Goal: Complete application form

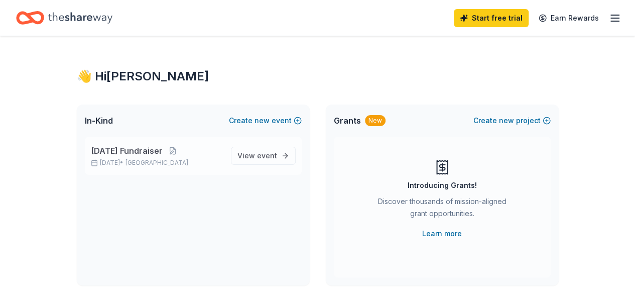
click at [152, 154] on span "[DATE] Fundraiser" at bounding box center [127, 151] width 72 height 12
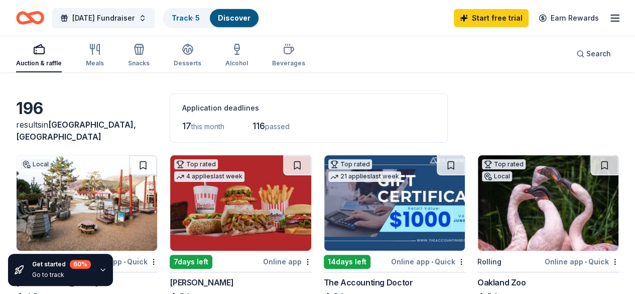
scroll to position [50, 0]
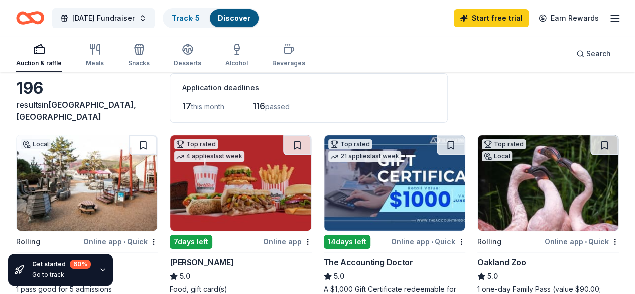
click at [109, 270] on div "Get started 60 % Go to track" at bounding box center [60, 269] width 105 height 32
click at [101, 270] on icon "button" at bounding box center [103, 269] width 4 height 2
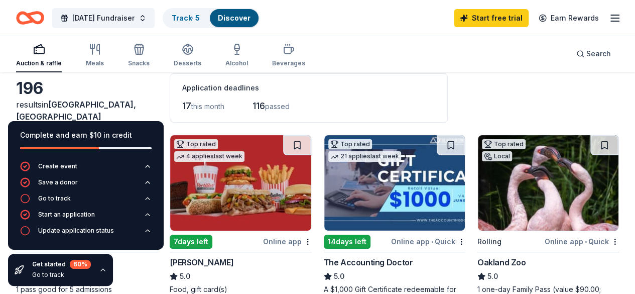
click at [100, 270] on icon "button" at bounding box center [103, 269] width 8 height 8
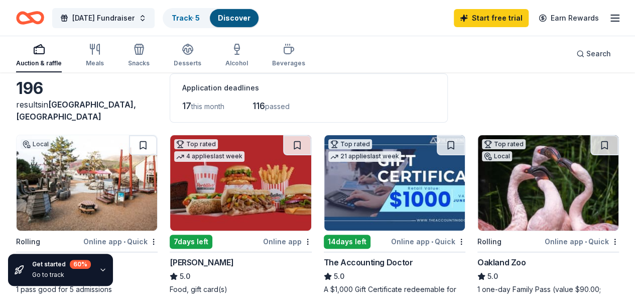
click at [89, 207] on img at bounding box center [87, 182] width 141 height 95
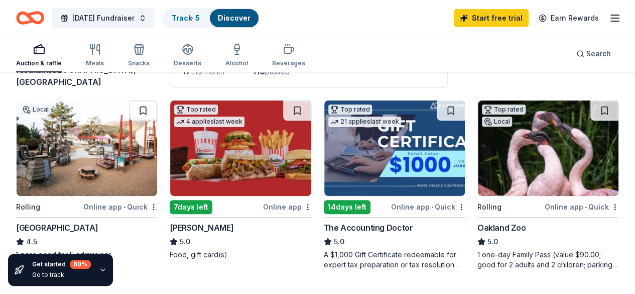
scroll to position [100, 0]
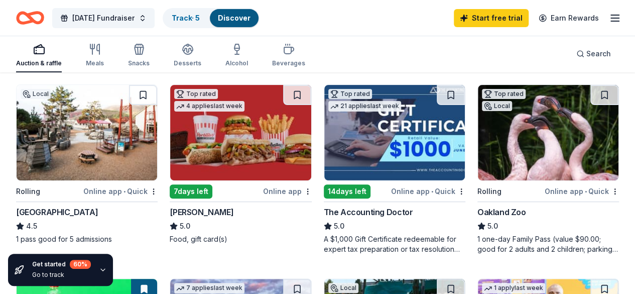
click at [478, 118] on img at bounding box center [548, 132] width 141 height 95
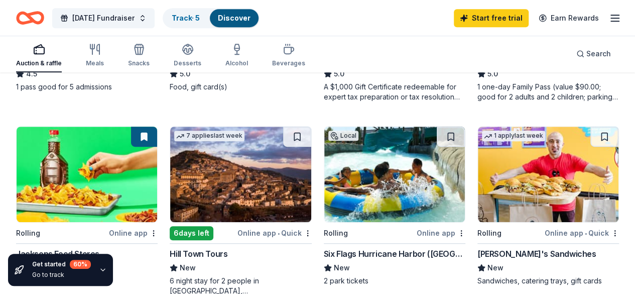
scroll to position [301, 0]
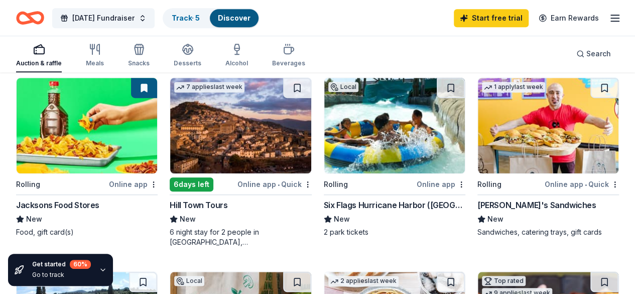
click at [324, 125] on img at bounding box center [394, 125] width 141 height 95
click at [170, 137] on img at bounding box center [240, 125] width 141 height 95
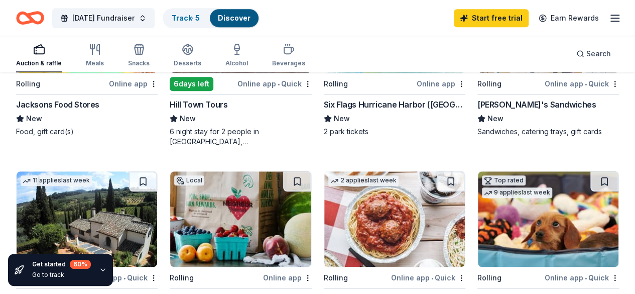
scroll to position [452, 0]
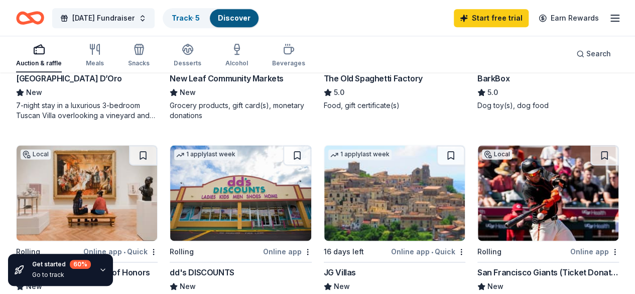
scroll to position [652, 0]
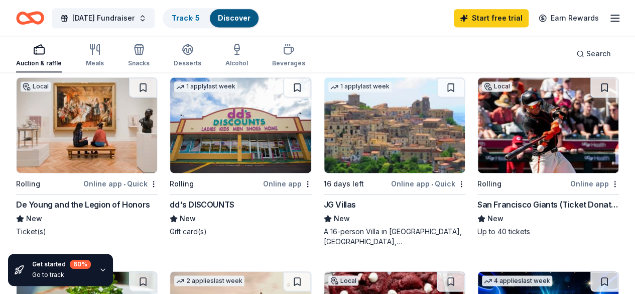
scroll to position [703, 0]
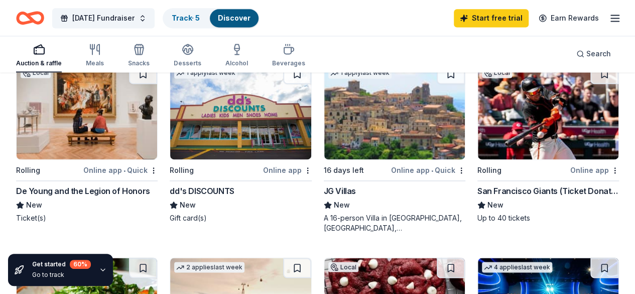
click at [478, 123] on img at bounding box center [548, 111] width 141 height 95
click at [478, 119] on img at bounding box center [548, 111] width 141 height 95
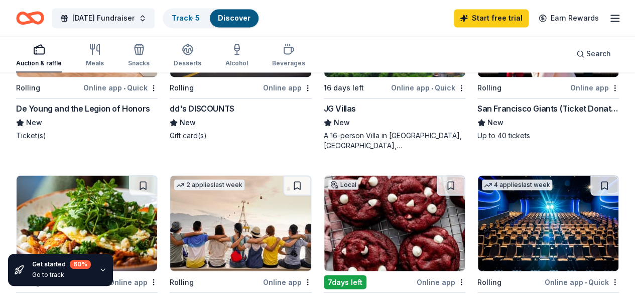
scroll to position [716, 0]
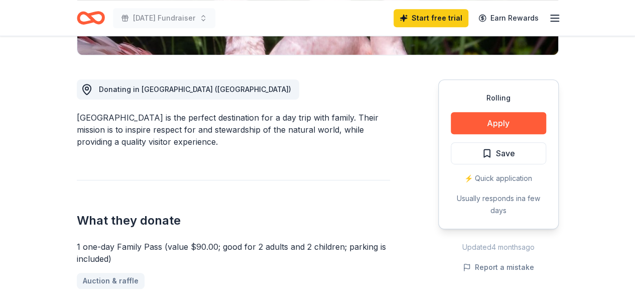
scroll to position [201, 0]
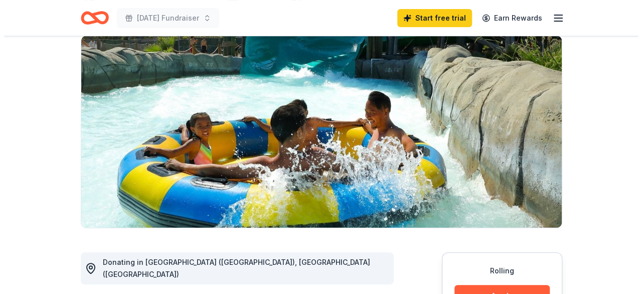
scroll to position [201, 0]
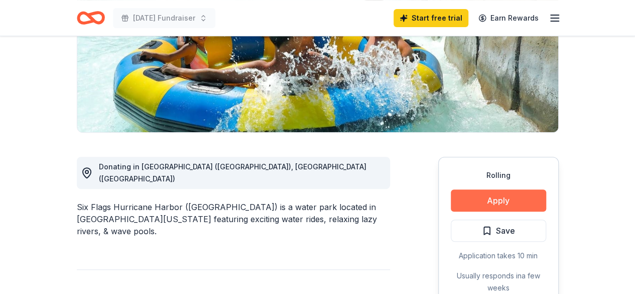
click at [479, 189] on button "Apply" at bounding box center [498, 200] width 95 height 22
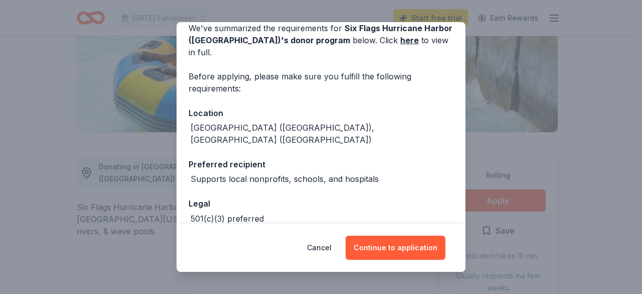
scroll to position [0, 0]
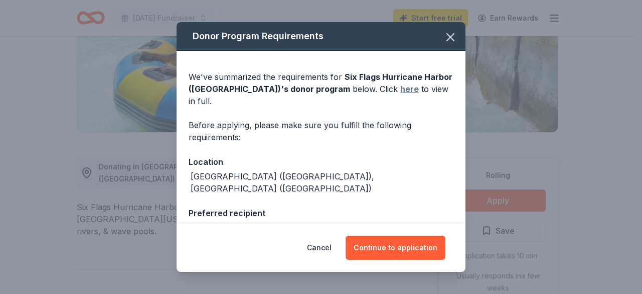
click at [400, 87] on link "here" at bounding box center [409, 89] width 19 height 12
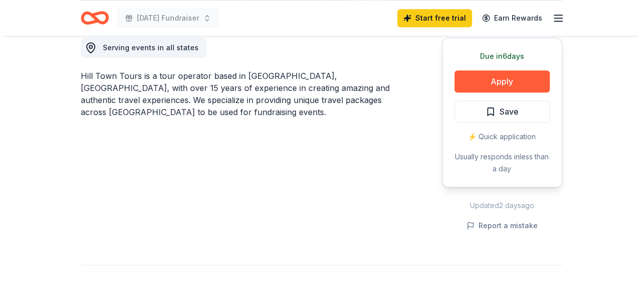
scroll to position [301, 0]
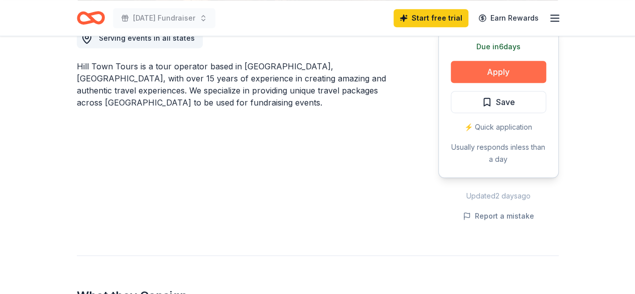
click at [530, 66] on button "Apply" at bounding box center [498, 72] width 95 height 22
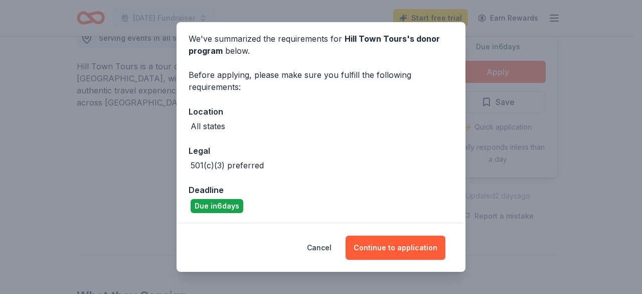
scroll to position [39, 0]
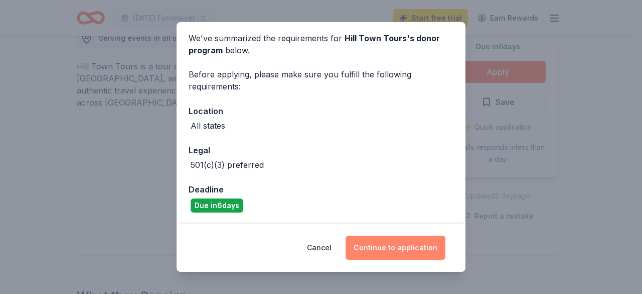
click at [394, 248] on button "Continue to application" at bounding box center [396, 247] width 100 height 24
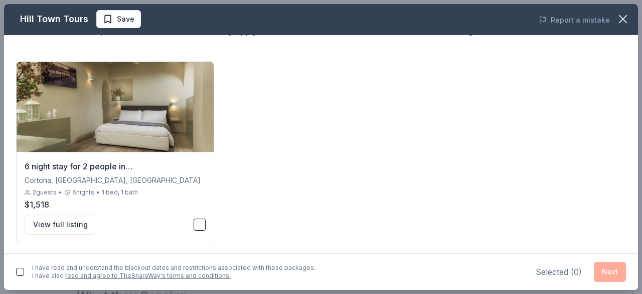
scroll to position [55, 0]
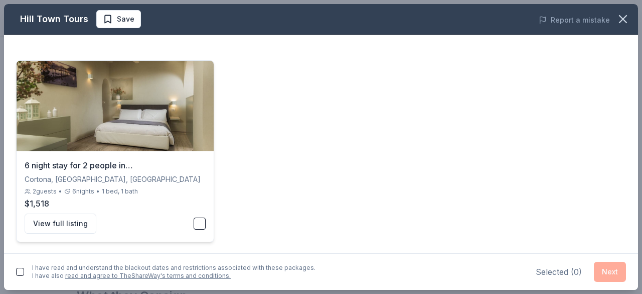
click at [194, 225] on button "button" at bounding box center [200, 223] width 12 height 12
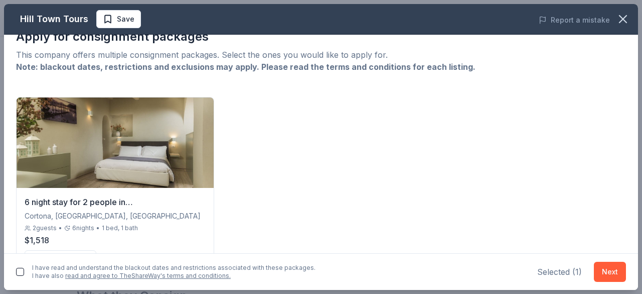
scroll to position [5, 0]
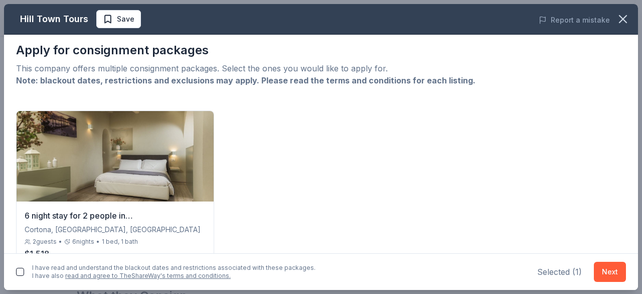
click at [19, 271] on button "button" at bounding box center [20, 271] width 8 height 8
click at [604, 271] on button "Next" at bounding box center [610, 271] width 32 height 20
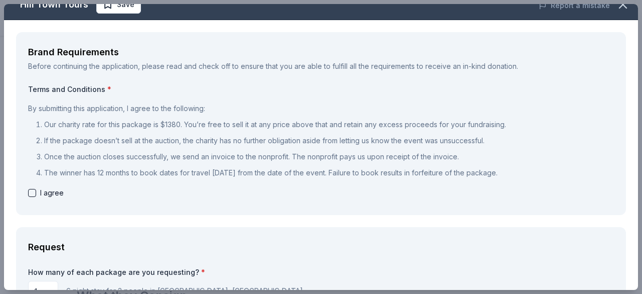
scroll to position [0, 0]
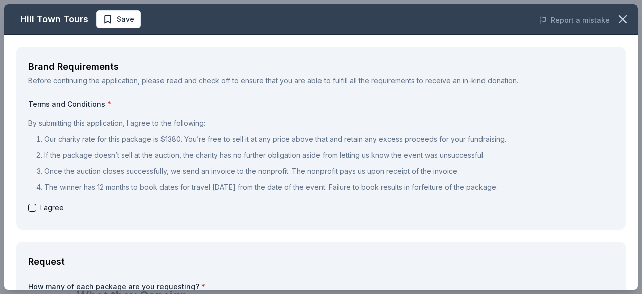
click at [33, 207] on button "button" at bounding box center [32, 207] width 8 height 8
checkbox input "true"
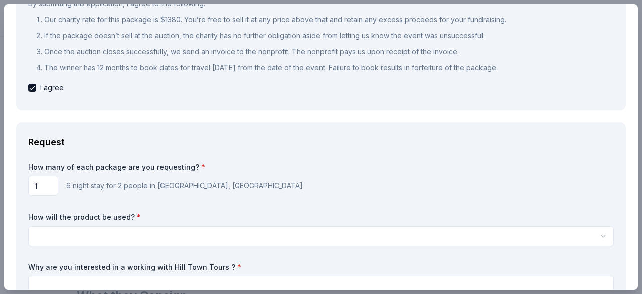
scroll to position [151, 0]
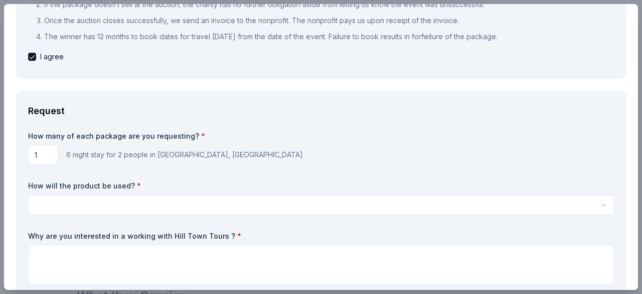
drag, startPoint x: 46, startPoint y: 158, endPoint x: 19, endPoint y: 151, distance: 27.9
click at [19, 151] on div "Request How many of each package are you requesting? * 1 6 night stay for 2 peo…" at bounding box center [321, 231] width 610 height 280
type input "2"
click at [349, 153] on div "2 6 night stay for 2 people in Cortona, Tuscany" at bounding box center [321, 155] width 586 height 20
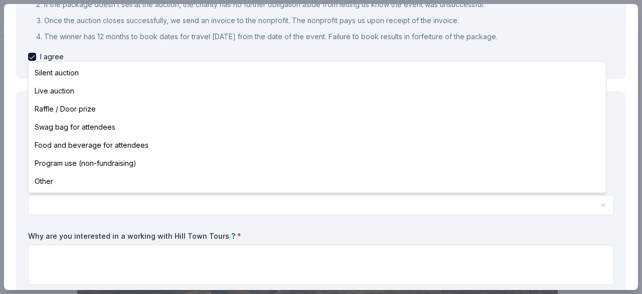
scroll to position [0, 0]
select select "raffleDoorPrize"
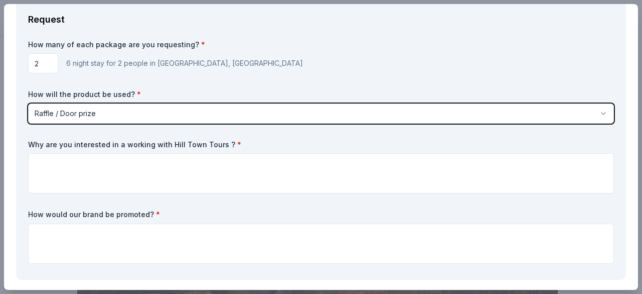
scroll to position [251, 0]
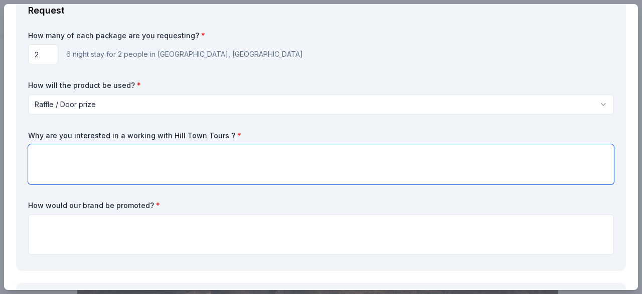
click at [124, 154] on textarea at bounding box center [321, 164] width 586 height 40
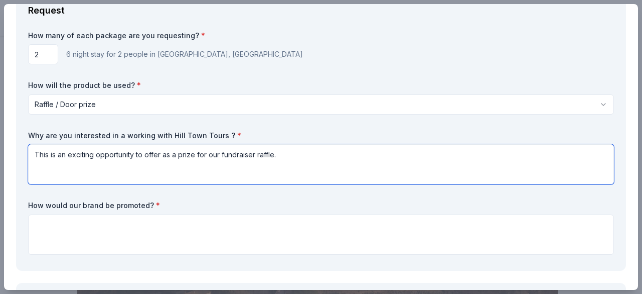
type textarea "This is an exciting opportunity to offer as a prize for our fundraiser raffle."
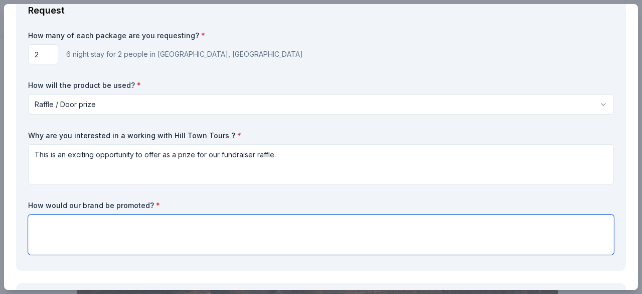
click at [220, 230] on textarea at bounding box center [321, 234] width 586 height 40
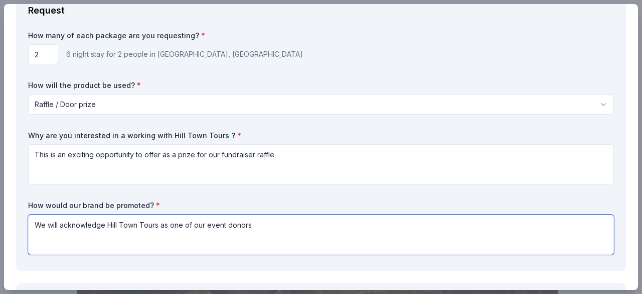
click at [159, 223] on textarea "We will acknowledge Hill Town Tours as one of our event donors" at bounding box center [321, 234] width 586 height 40
click at [393, 224] on textarea "We will acknowledge Hill Town Tours and prominently display Hill Town Tours as …" at bounding box center [321, 234] width 586 height 40
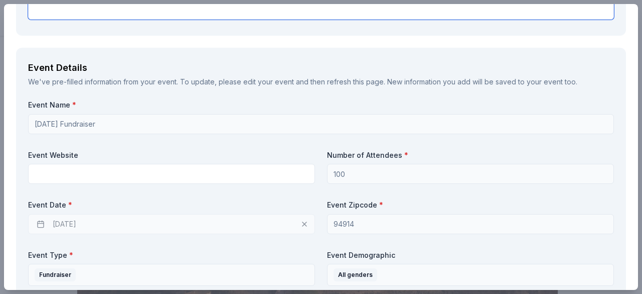
scroll to position [502, 0]
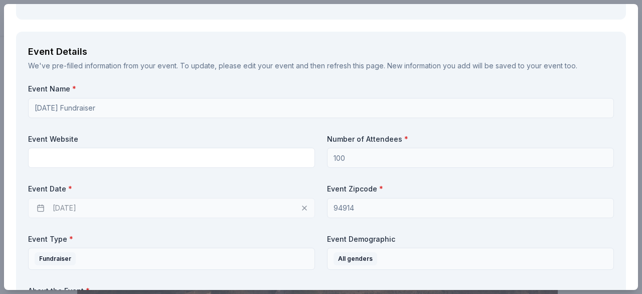
type textarea "We will acknowledge Hill Town Tours and prominently display Hill Town Tours as …"
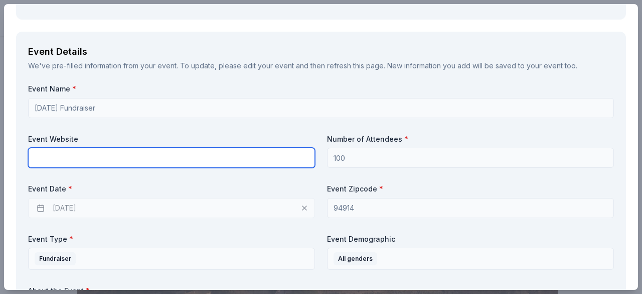
click at [155, 155] on input "text" at bounding box center [171, 158] width 287 height 20
type input "cs.marin.edu"
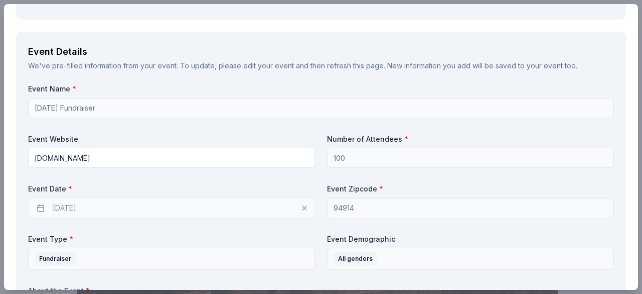
click at [222, 201] on div "10/29/2025" at bounding box center [171, 208] width 287 height 20
click at [78, 203] on div "10/29/2025" at bounding box center [171, 208] width 287 height 20
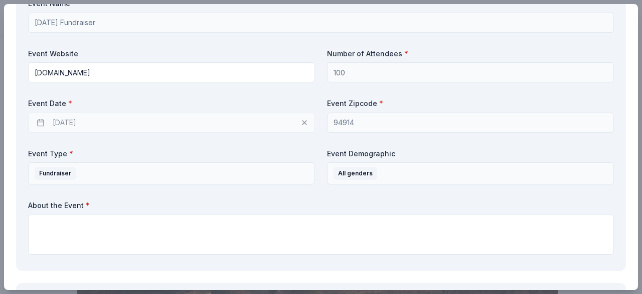
scroll to position [602, 0]
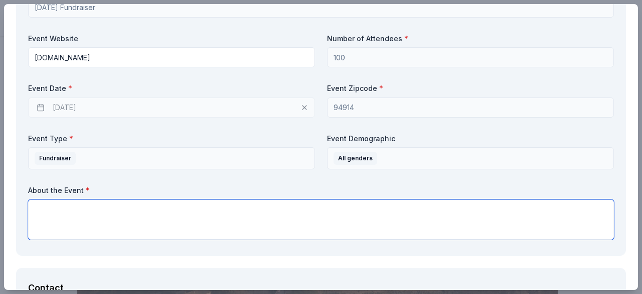
click at [241, 220] on textarea at bounding box center [321, 219] width 586 height 40
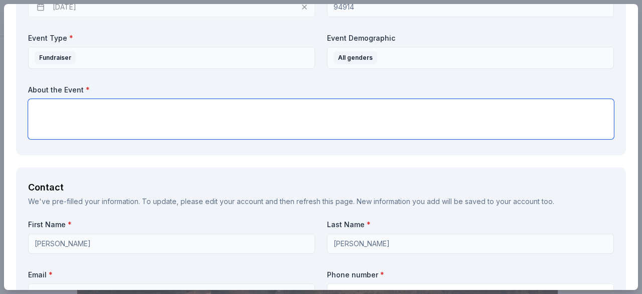
scroll to position [803, 0]
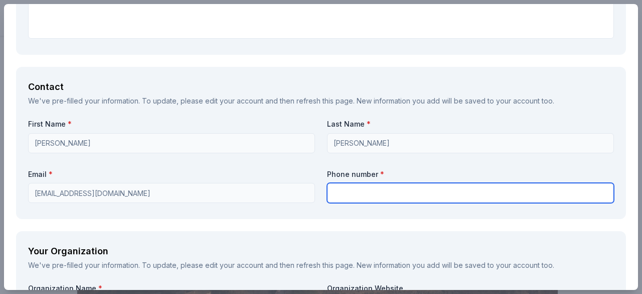
click at [375, 192] on input "text" at bounding box center [470, 193] width 287 height 20
type input "4154859498"
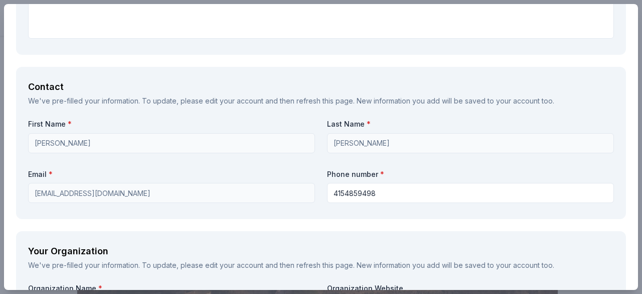
click at [194, 228] on div "Brand Requirements Before continuing the application, please read and check off…" at bounding box center [321, 56] width 634 height 1624
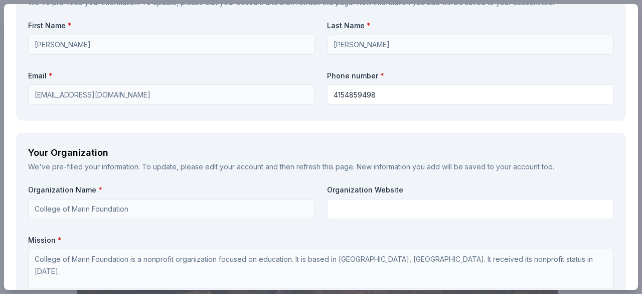
scroll to position [903, 0]
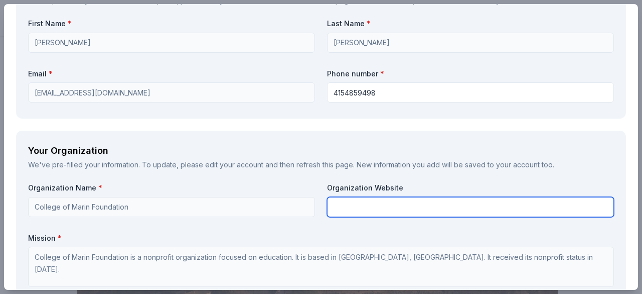
click at [339, 205] on input "text" at bounding box center [470, 207] width 287 height 20
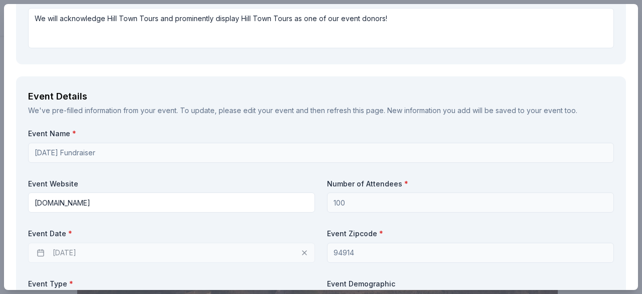
scroll to position [502, 0]
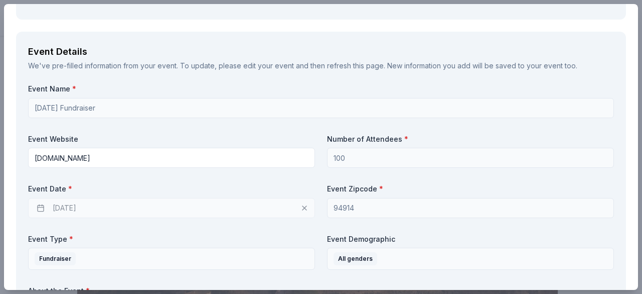
type input "cs.marin.edu"
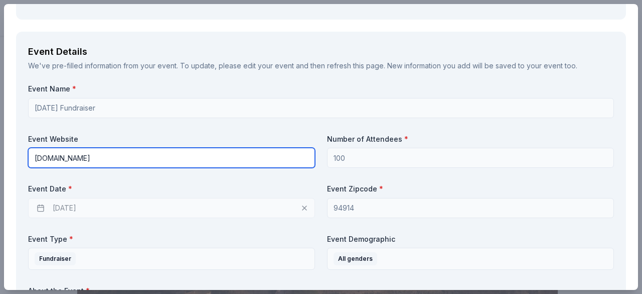
drag, startPoint x: 90, startPoint y: 163, endPoint x: 0, endPoint y: 165, distance: 90.3
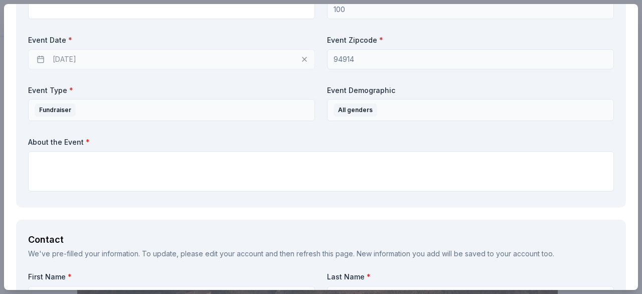
scroll to position [652, 0]
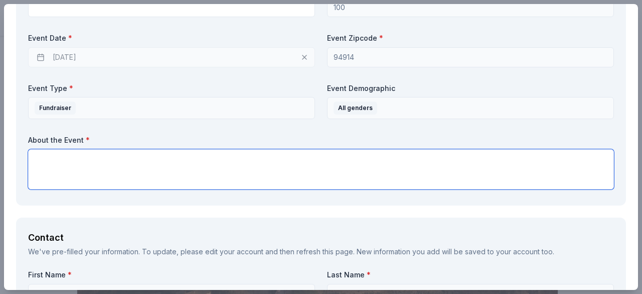
click at [325, 170] on textarea at bounding box center [321, 169] width 586 height 40
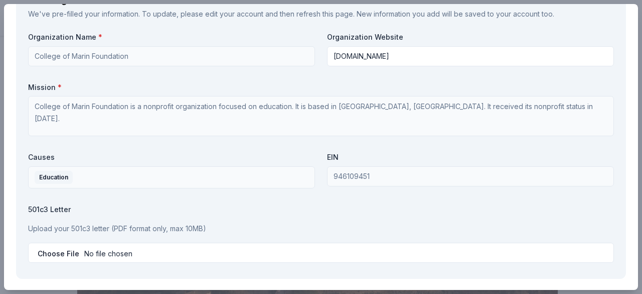
scroll to position [1104, 0]
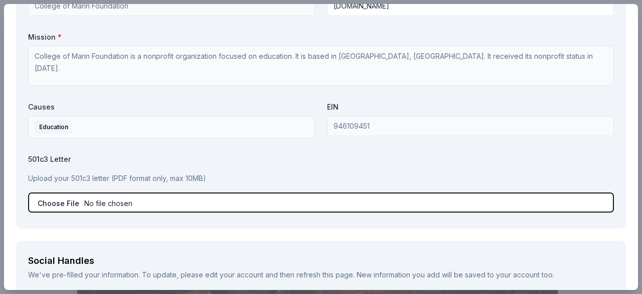
click at [77, 200] on input "file" at bounding box center [321, 202] width 586 height 20
type input "C:\fakepath\W-9 Form College of Marin Foundation.pdf"
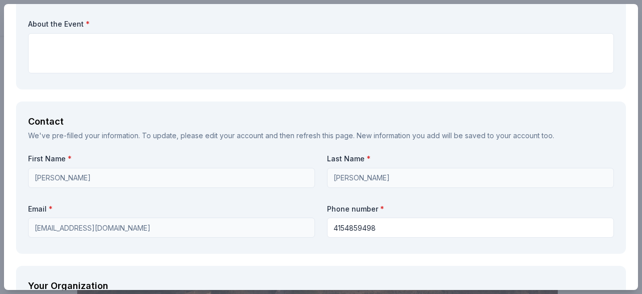
scroll to position [676, 0]
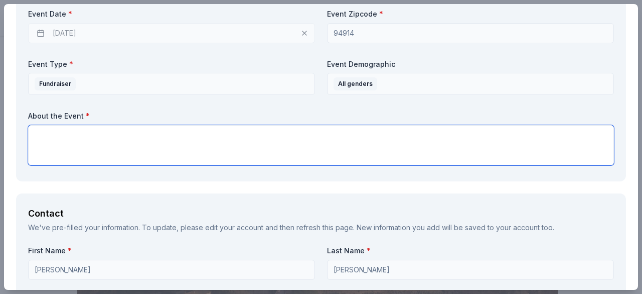
click at [155, 148] on textarea at bounding box center [321, 145] width 586 height 40
paste textarea "We are planning for our annual Halloween fundraiser event on October 30 for the…"
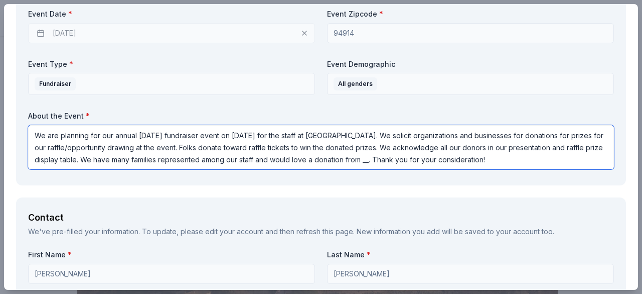
drag, startPoint x: 280, startPoint y: 134, endPoint x: 232, endPoint y: 130, distance: 47.8
click at [232, 130] on textarea "We are planning for our annual Halloween fundraiser event on October 30 for the…" at bounding box center [321, 147] width 586 height 44
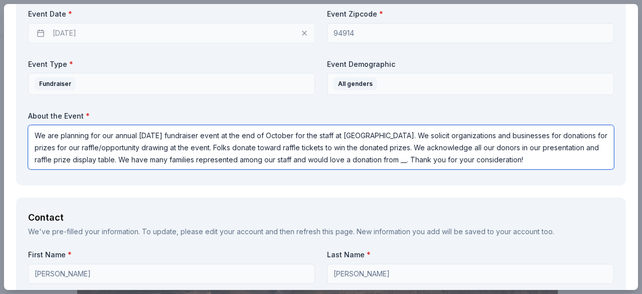
click at [453, 159] on textarea "We are planning for our annual Halloween fundraiser event at the end of October…" at bounding box center [321, 147] width 586 height 44
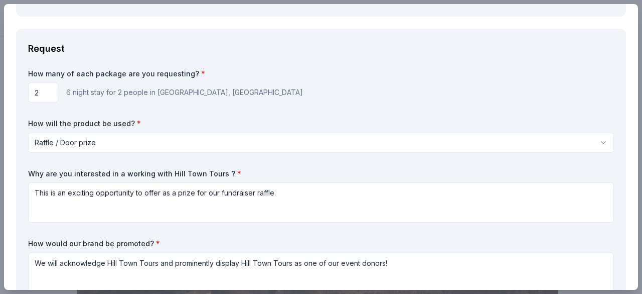
scroll to position [301, 0]
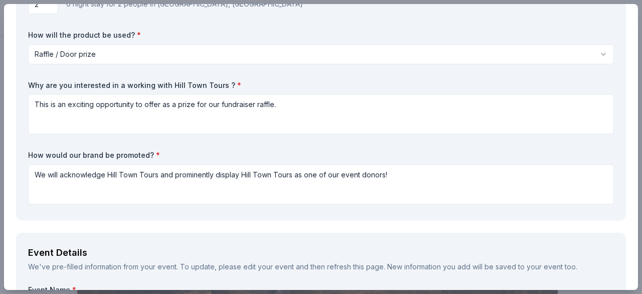
type textarea "We are planning for our annual Halloween fundraiser event at the end of October…"
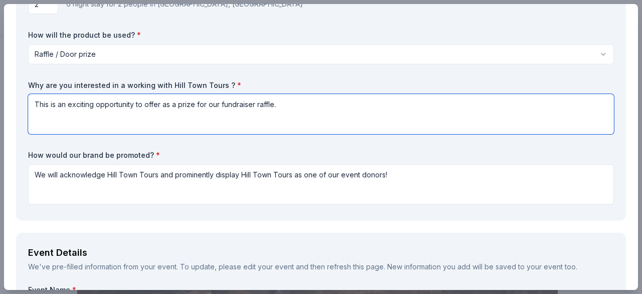
click at [178, 107] on textarea "This is an exciting opportunity to offer as a prize for our fundraiser raffle." at bounding box center [321, 114] width 586 height 40
click at [179, 105] on textarea "This is an exciting opportunity to offer as a grand prize for our fundraiser ra…" at bounding box center [321, 114] width 586 height 40
click at [207, 102] on textarea "This is an exciting opportunity to offer as grand prize for our fundraiser raff…" at bounding box center [321, 114] width 586 height 40
click at [172, 105] on textarea "This is an exciting opportunity to offer as grand prize for our fundraiser raff…" at bounding box center [321, 114] width 586 height 40
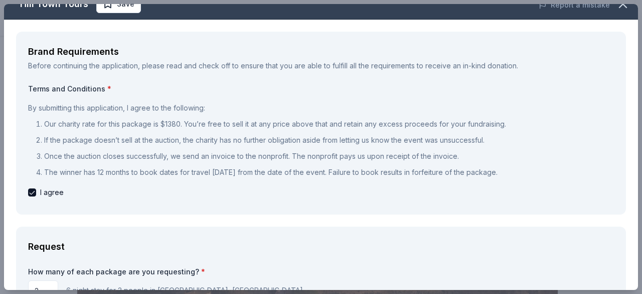
scroll to position [0, 0]
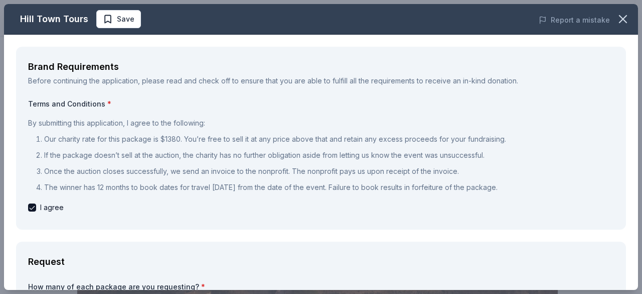
type textarea "This is an exciting opportunity to offer as a grand prize for our fundraiser ra…"
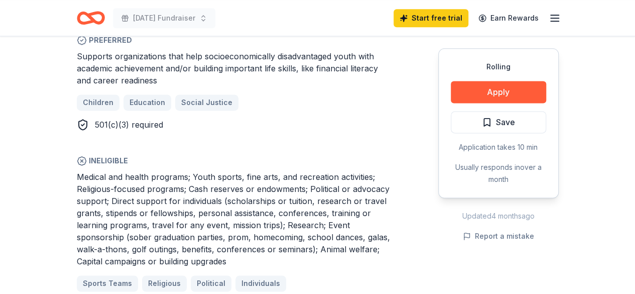
scroll to position [703, 0]
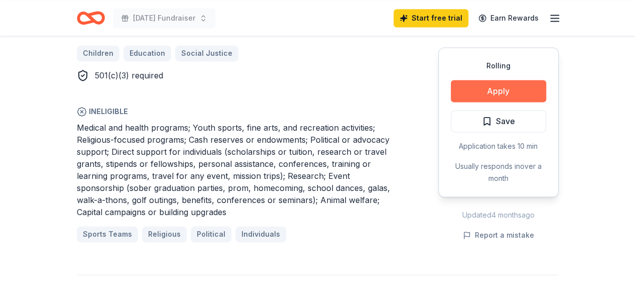
click at [515, 80] on button "Apply" at bounding box center [498, 91] width 95 height 22
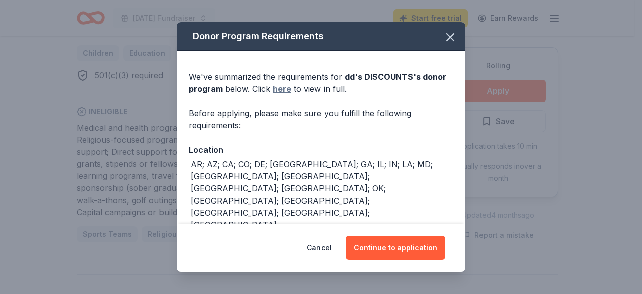
click at [283, 90] on link "here" at bounding box center [282, 89] width 19 height 12
click at [444, 37] on icon "button" at bounding box center [451, 37] width 14 height 14
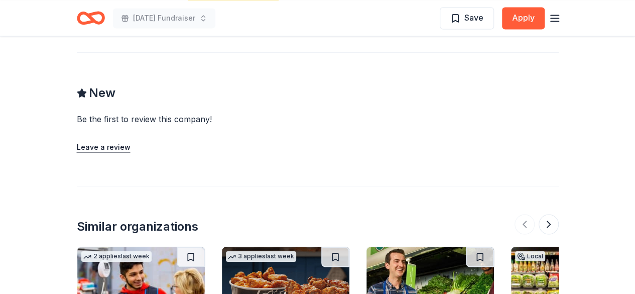
scroll to position [903, 0]
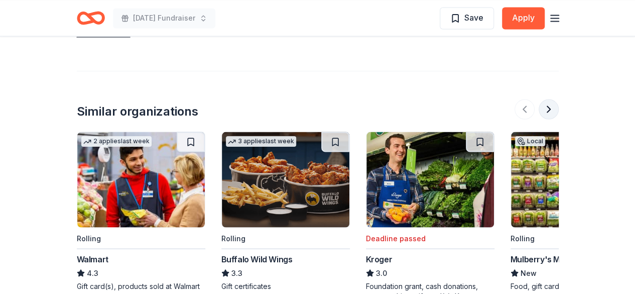
click at [549, 104] on button at bounding box center [548, 109] width 20 height 20
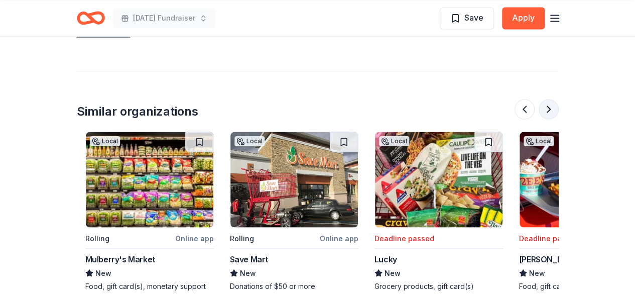
scroll to position [0, 434]
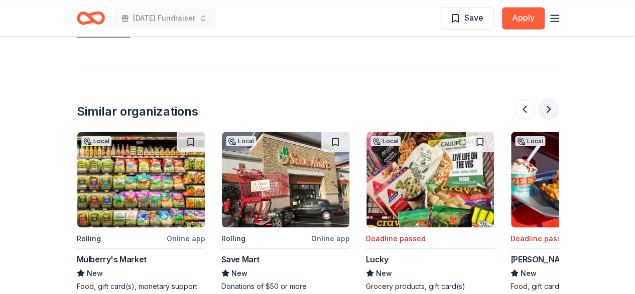
click at [549, 104] on button at bounding box center [548, 109] width 20 height 20
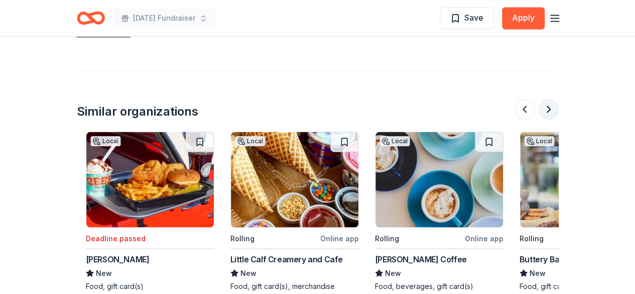
scroll to position [0, 867]
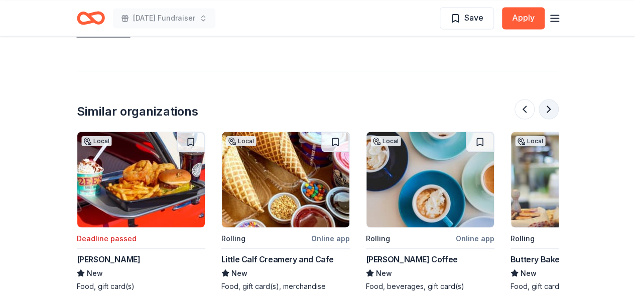
click at [549, 104] on button at bounding box center [548, 109] width 20 height 20
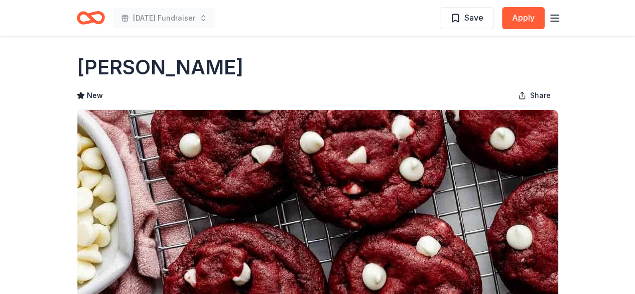
scroll to position [0, 0]
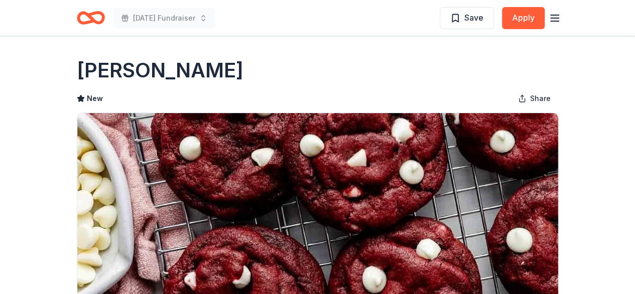
drag, startPoint x: 214, startPoint y: 69, endPoint x: 73, endPoint y: 64, distance: 140.6
drag, startPoint x: 79, startPoint y: 68, endPoint x: 234, endPoint y: 73, distance: 155.6
click at [200, 80] on h1 "Le Boulanger" at bounding box center [160, 70] width 167 height 28
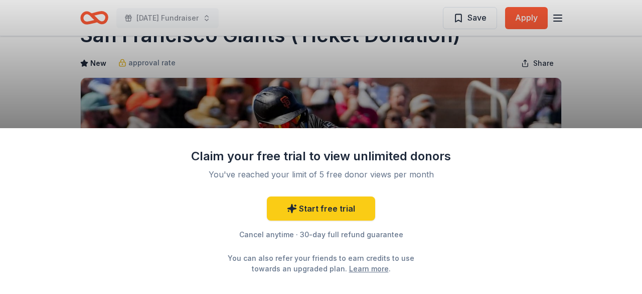
scroll to position [50, 0]
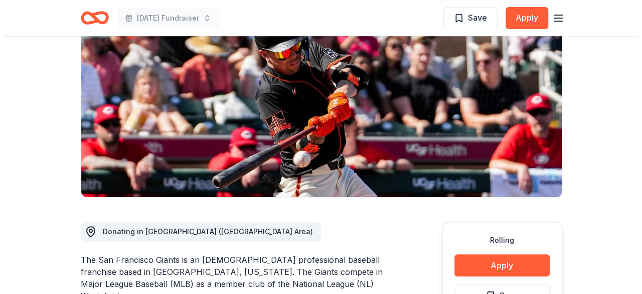
scroll to position [151, 0]
